Goal: Information Seeking & Learning: Learn about a topic

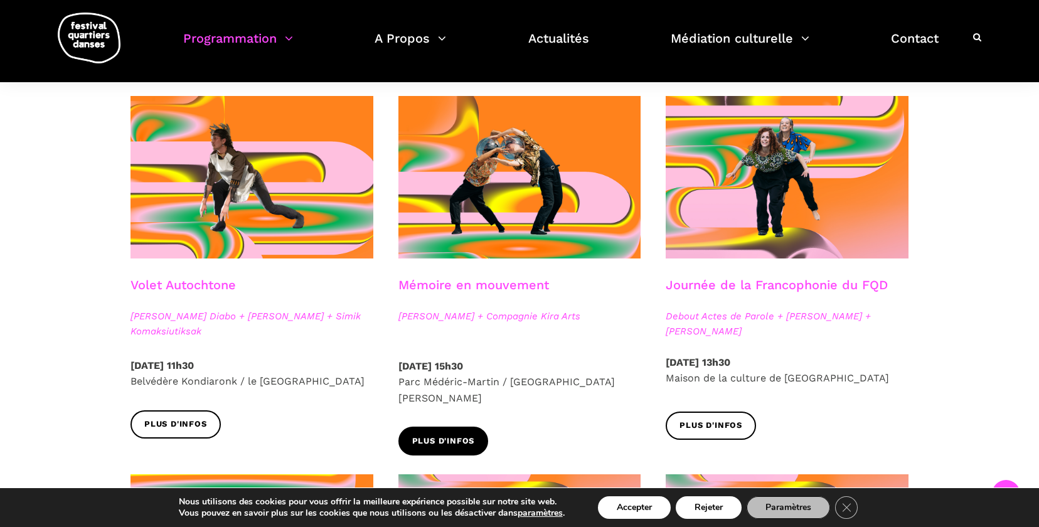
click at [458, 435] on span "Plus d'infos" at bounding box center [443, 441] width 63 height 13
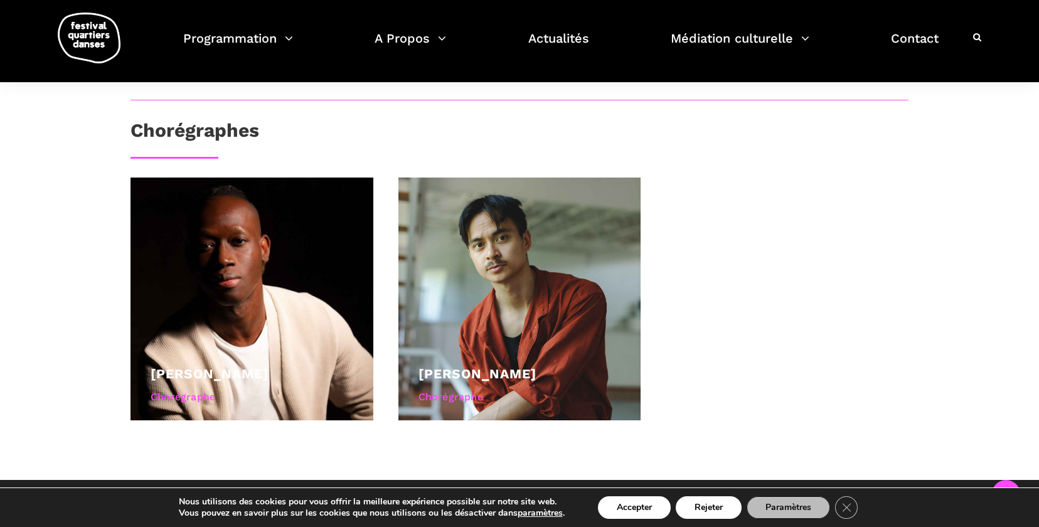
scroll to position [576, 0]
